Goal: Transaction & Acquisition: Book appointment/travel/reservation

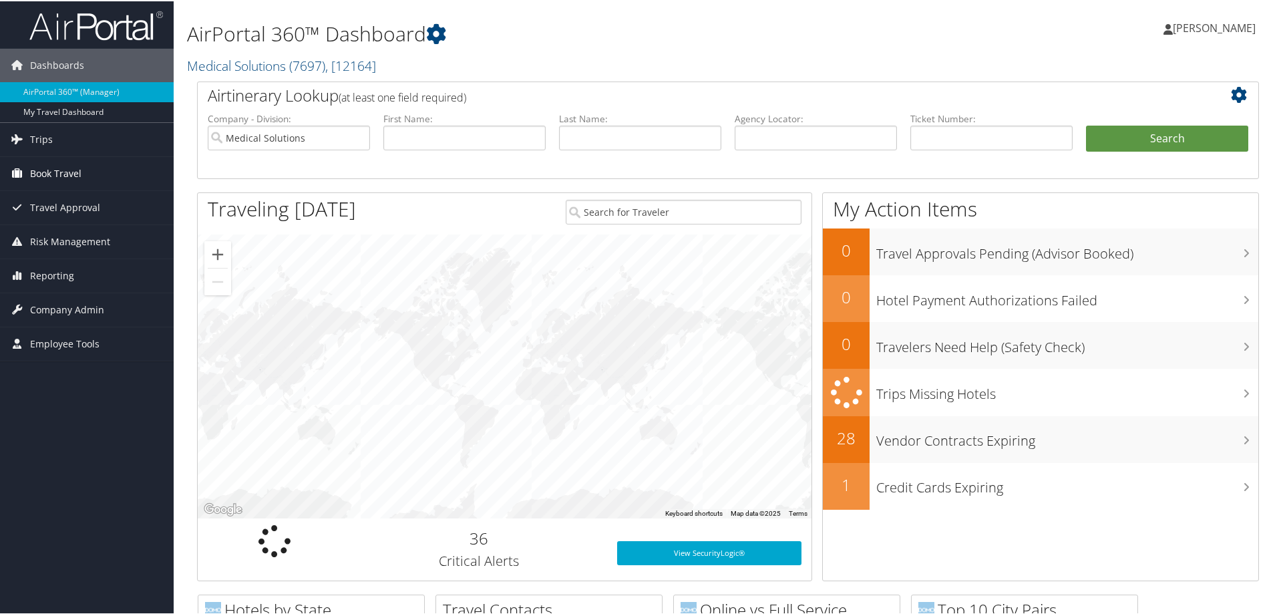
click at [77, 172] on span "Book Travel" at bounding box center [55, 172] width 51 height 33
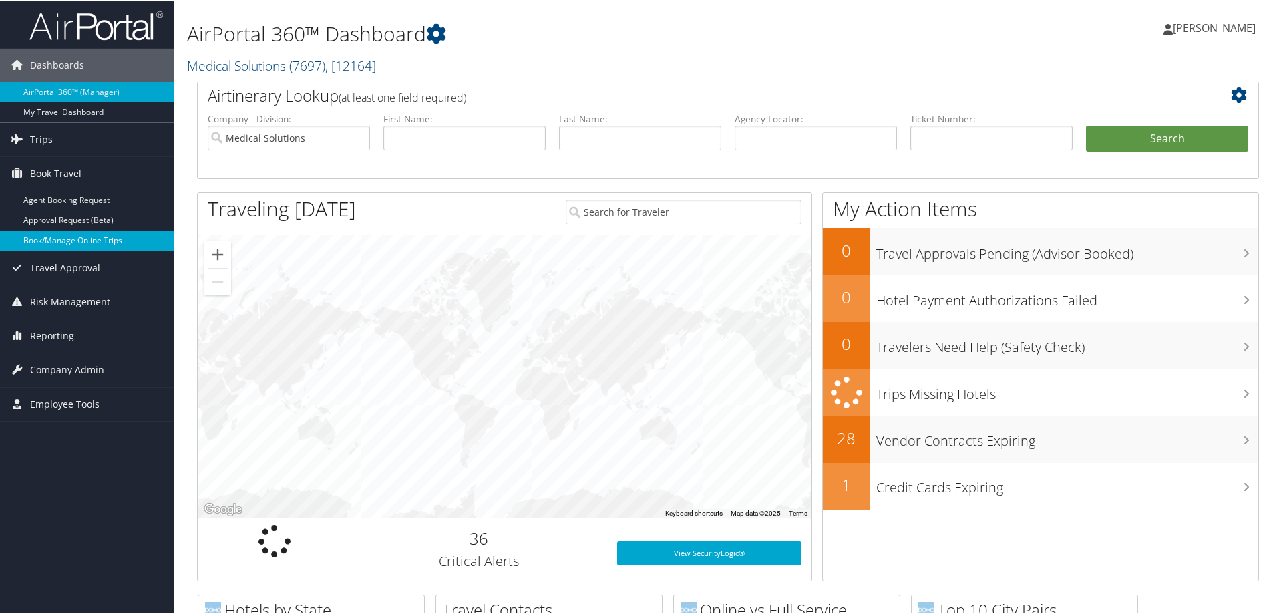
click at [113, 235] on link "Book/Manage Online Trips" at bounding box center [87, 239] width 174 height 20
